Goal: Information Seeking & Learning: Stay updated

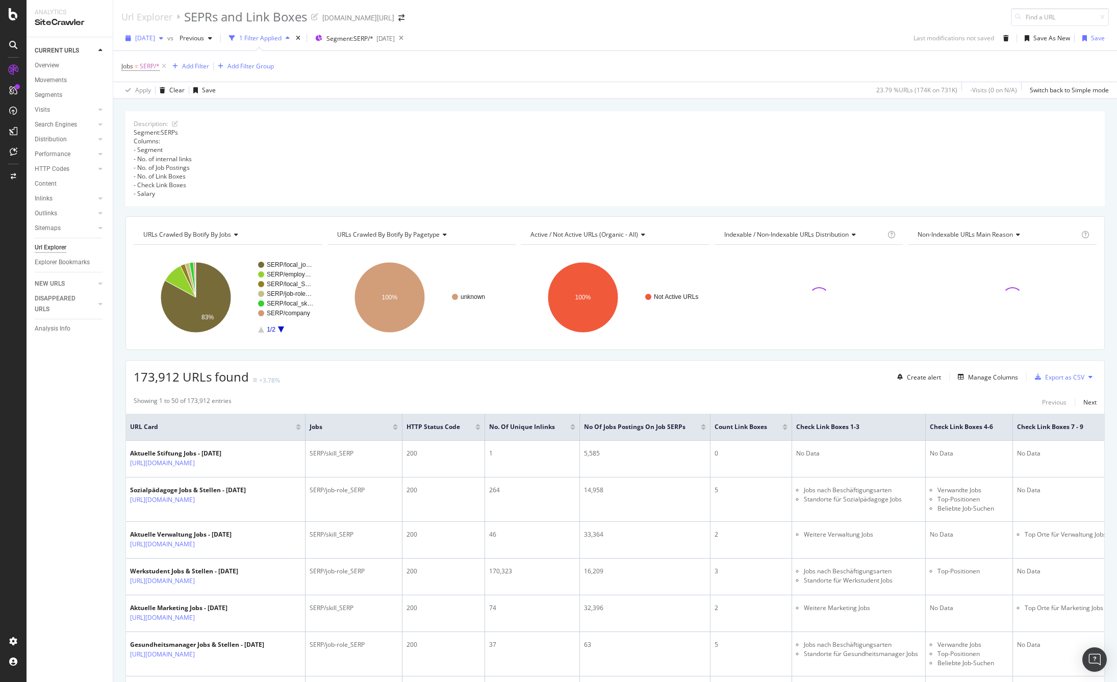
click at [155, 39] on span "[DATE]" at bounding box center [145, 38] width 20 height 9
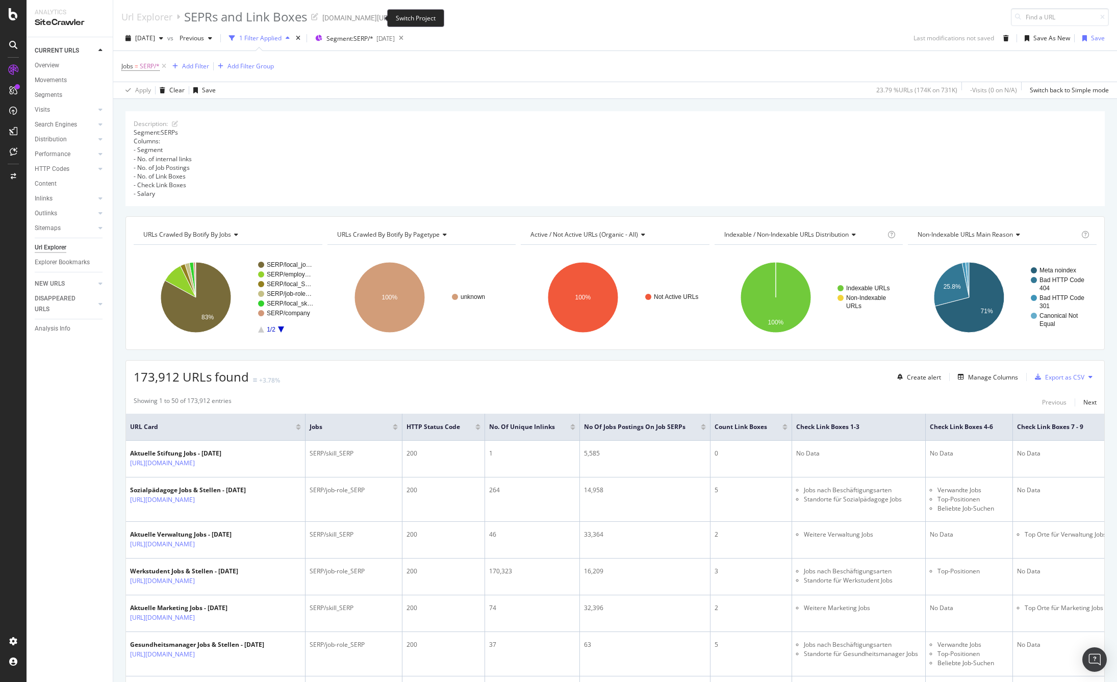
click at [398, 14] on icon "arrow-right-arrow-left" at bounding box center [401, 17] width 6 height 7
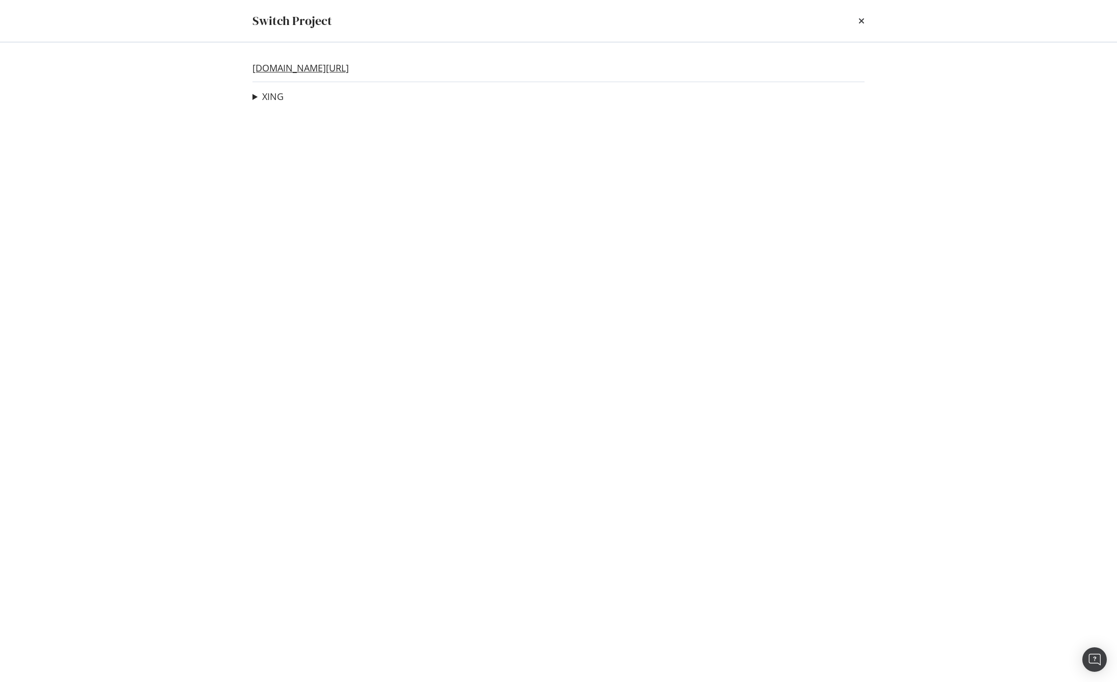
click at [287, 65] on link "[DOMAIN_NAME][URL]" at bounding box center [301, 68] width 96 height 11
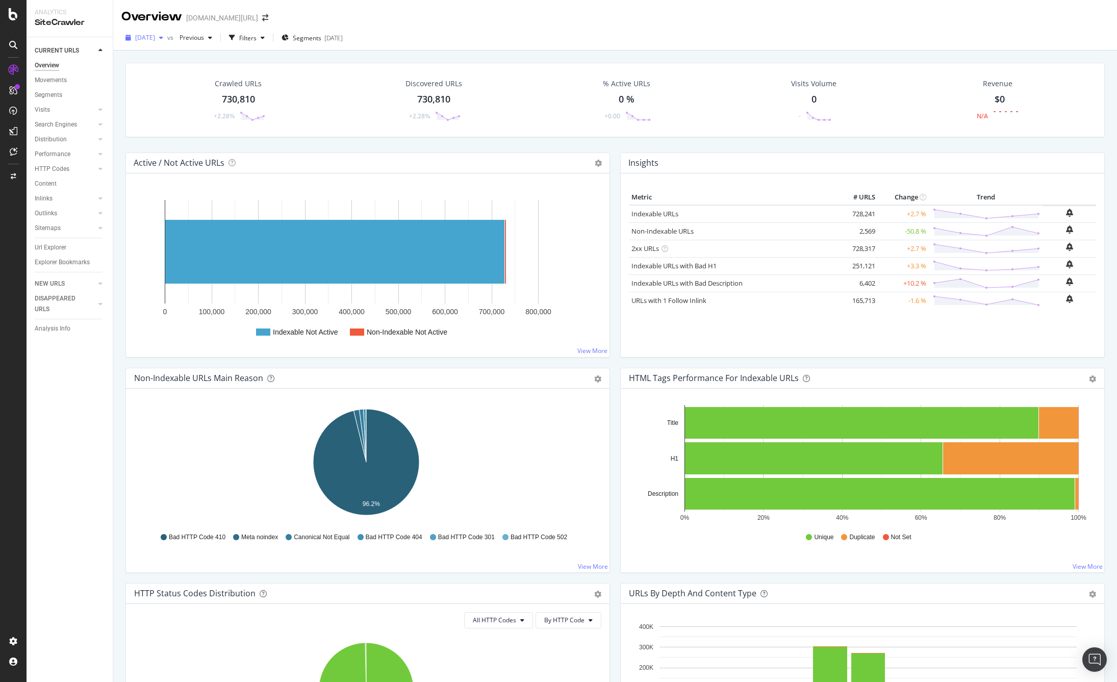
click at [155, 34] on span "[DATE]" at bounding box center [145, 37] width 20 height 9
click at [75, 415] on div "CURRENT URLS Overview Movements Segments Visits Analysis Orphan URLs Search Eng…" at bounding box center [70, 359] width 86 height 645
click at [53, 329] on div "Analysis Info" at bounding box center [53, 328] width 36 height 11
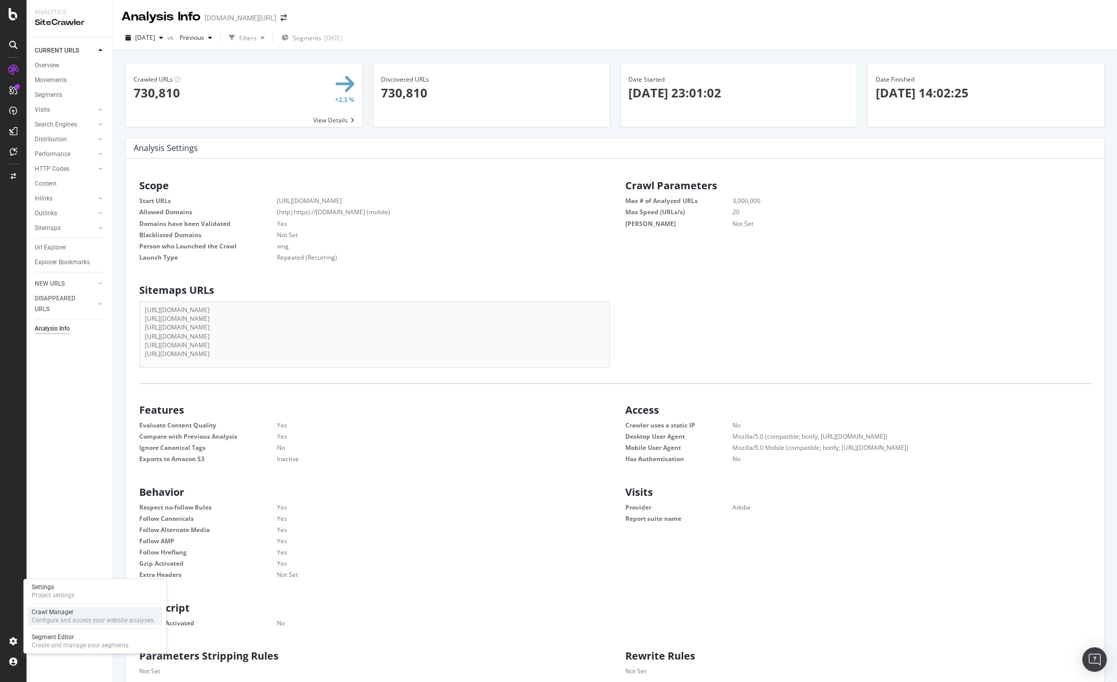
click at [49, 611] on div "Crawl Manager" at bounding box center [93, 612] width 122 height 8
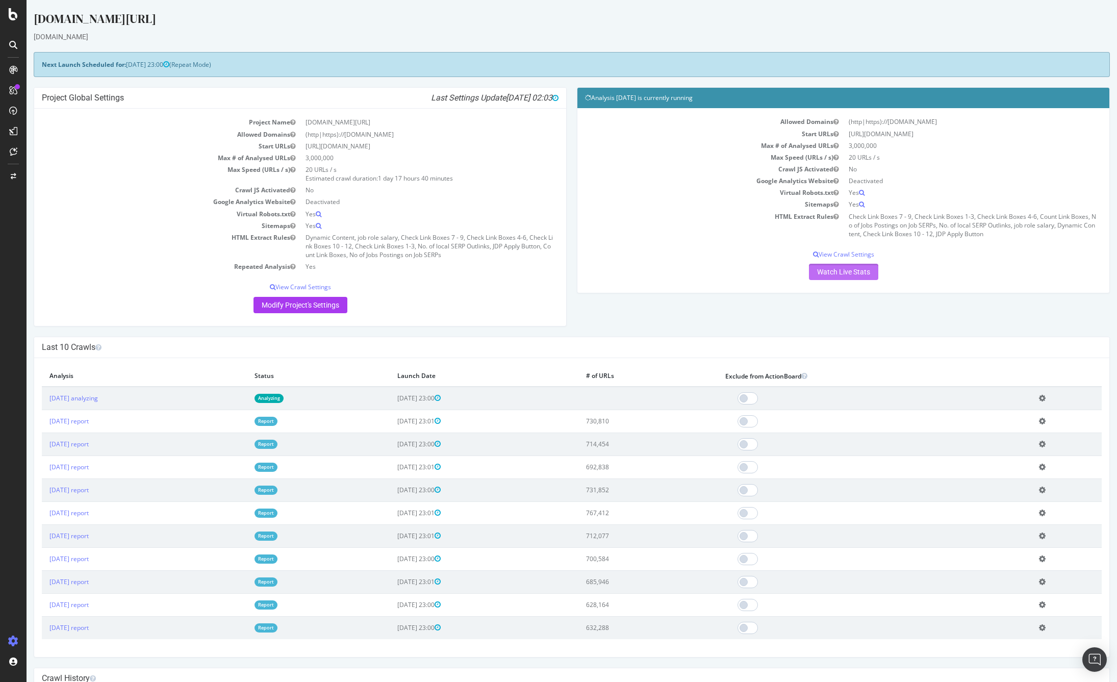
click at [828, 269] on link "Watch Live Stats" at bounding box center [843, 272] width 69 height 16
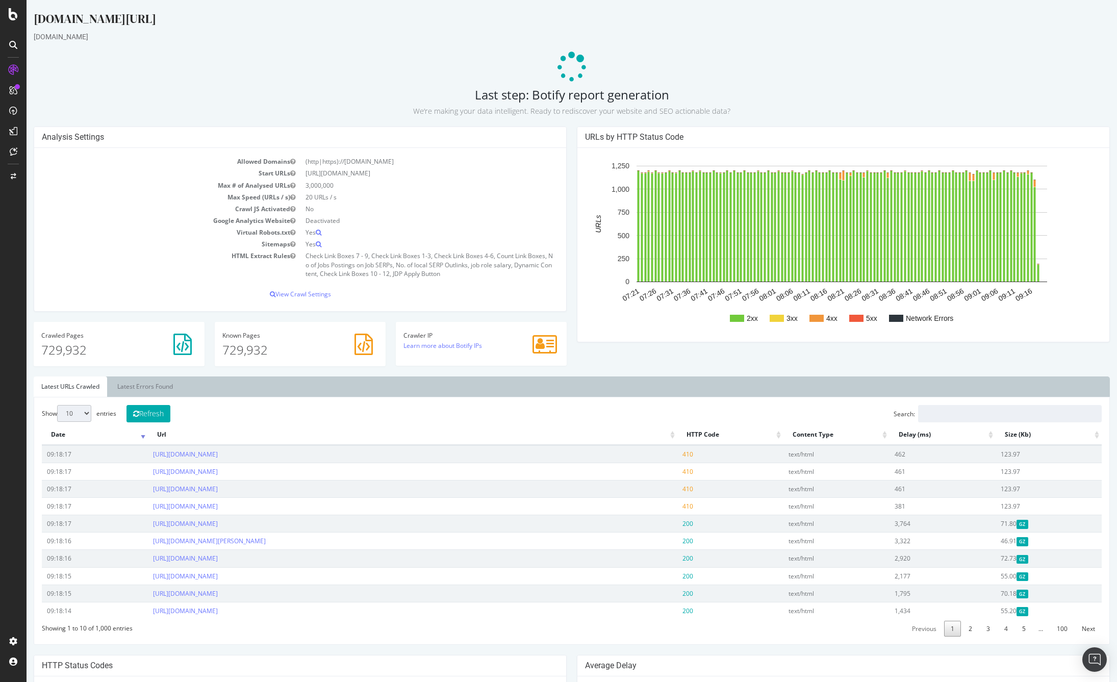
click at [255, 386] on ul "Latest URLs Crawled Latest Errors Found" at bounding box center [572, 387] width 1077 height 20
click at [134, 384] on link "Latest Errors Found" at bounding box center [145, 387] width 71 height 20
click at [67, 380] on link "Latest URLs Crawled" at bounding box center [70, 387] width 73 height 20
click at [49, 114] on div "ActionBoard" at bounding box center [58, 117] width 40 height 10
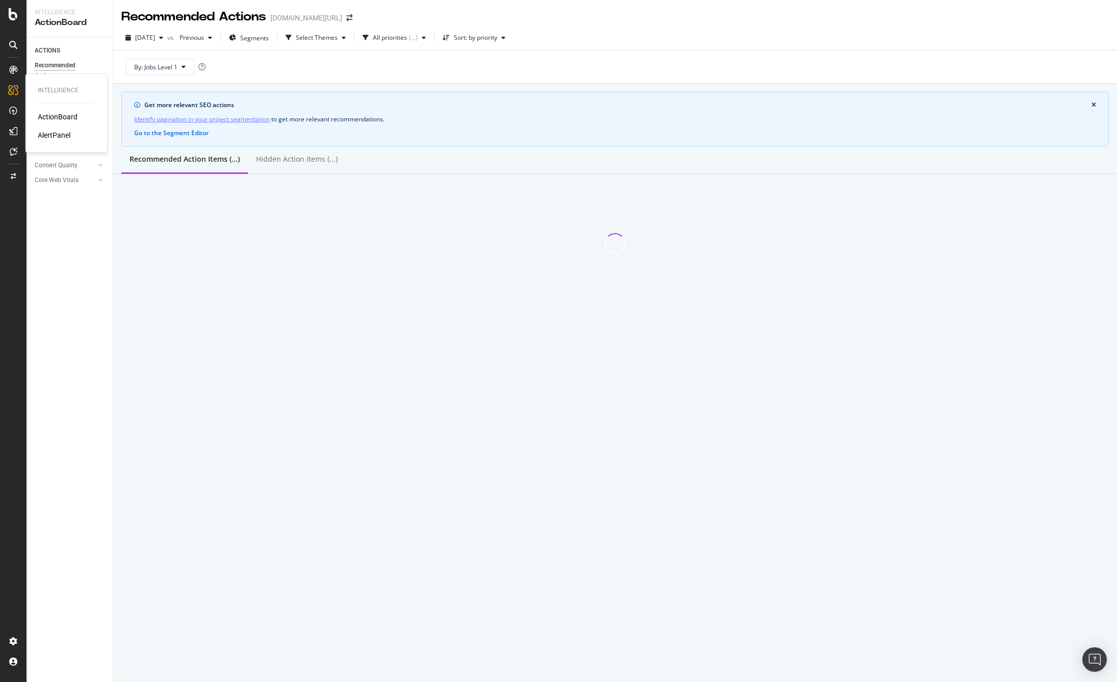
click at [55, 137] on div "AlertPanel" at bounding box center [54, 135] width 33 height 10
